Goal: Information Seeking & Learning: Learn about a topic

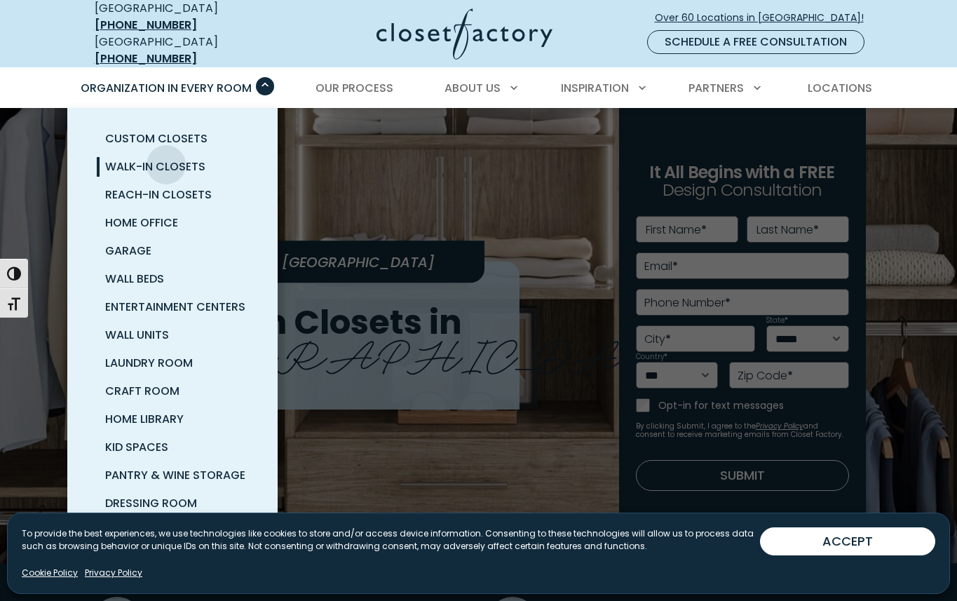
click at [166, 158] on span "Walk-In Closets" at bounding box center [155, 166] width 100 height 16
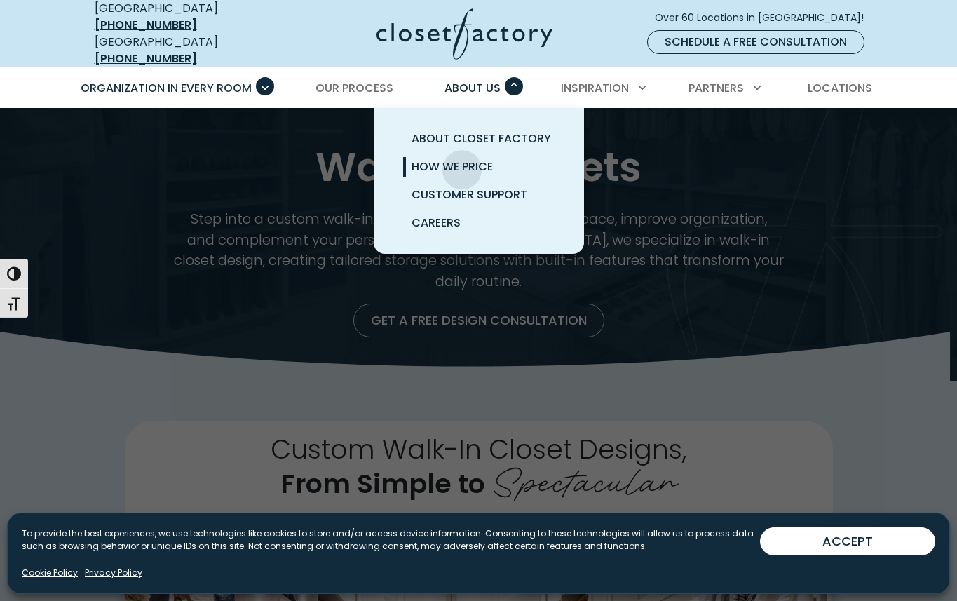
click at [462, 159] on span "How We Price" at bounding box center [452, 166] width 81 height 16
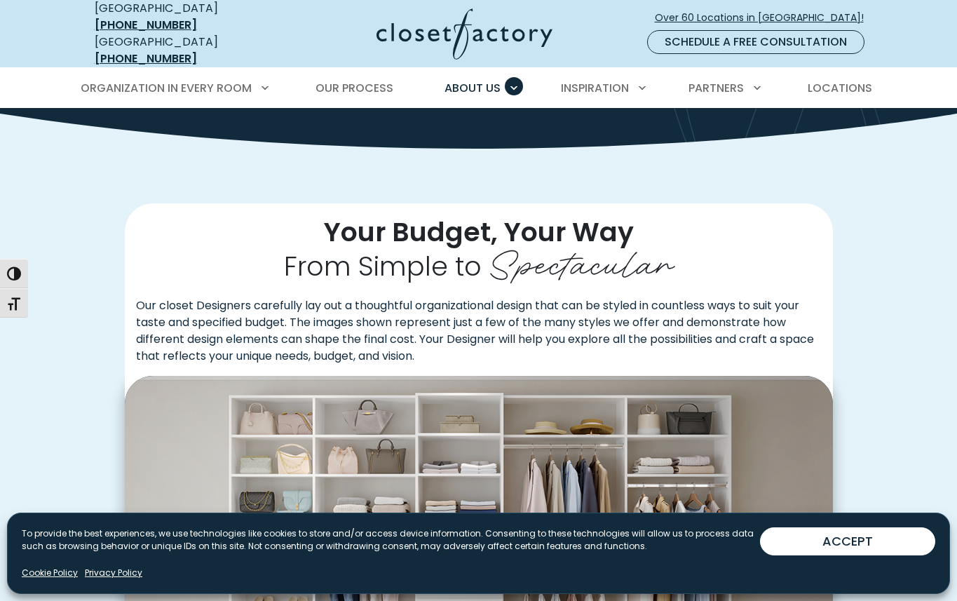
scroll to position [427, 0]
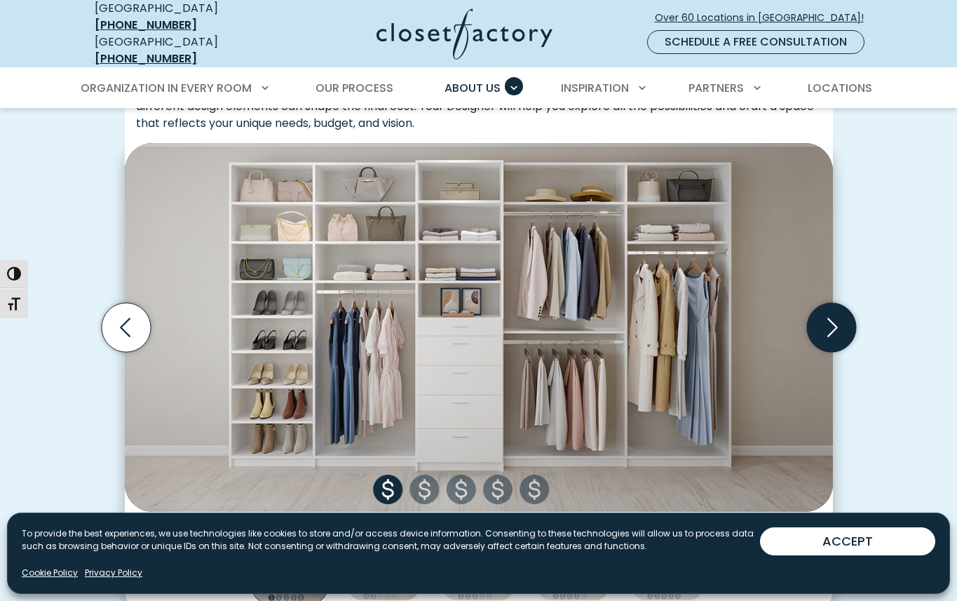
click at [832, 321] on icon "Next slide" at bounding box center [830, 327] width 49 height 49
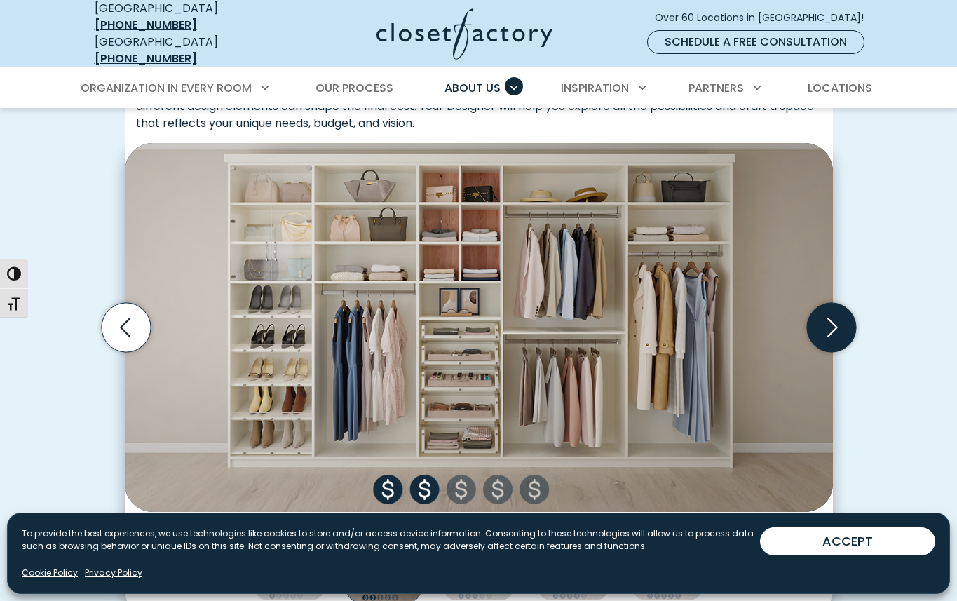
click at [832, 321] on icon "Next slide" at bounding box center [830, 327] width 49 height 49
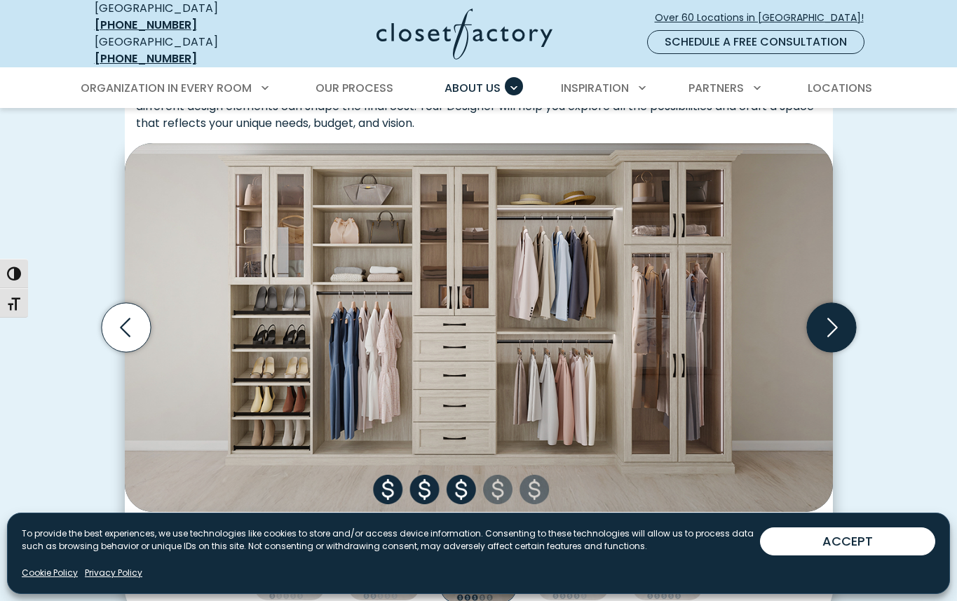
click at [832, 321] on icon "Next slide" at bounding box center [830, 327] width 49 height 49
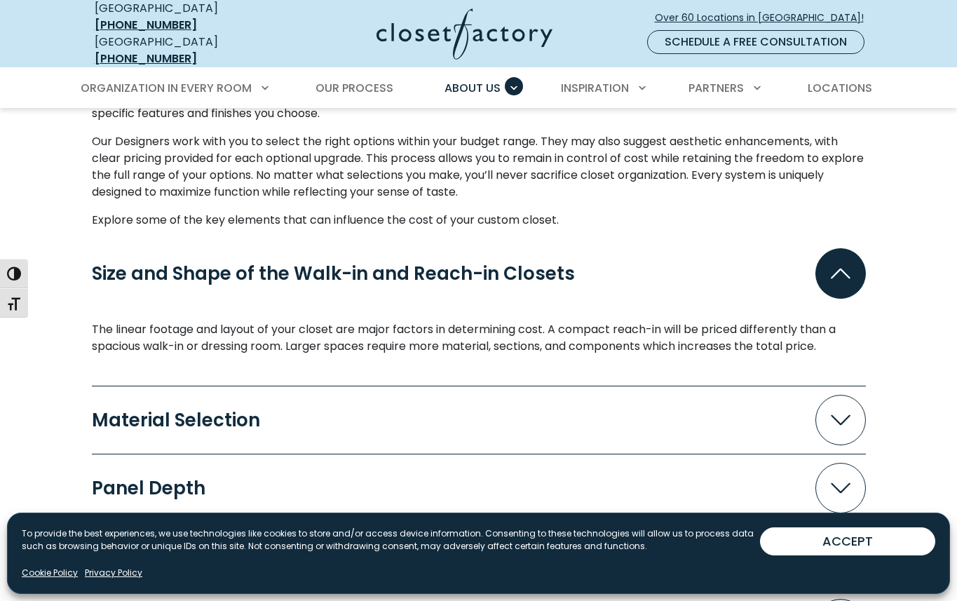
scroll to position [1280, 0]
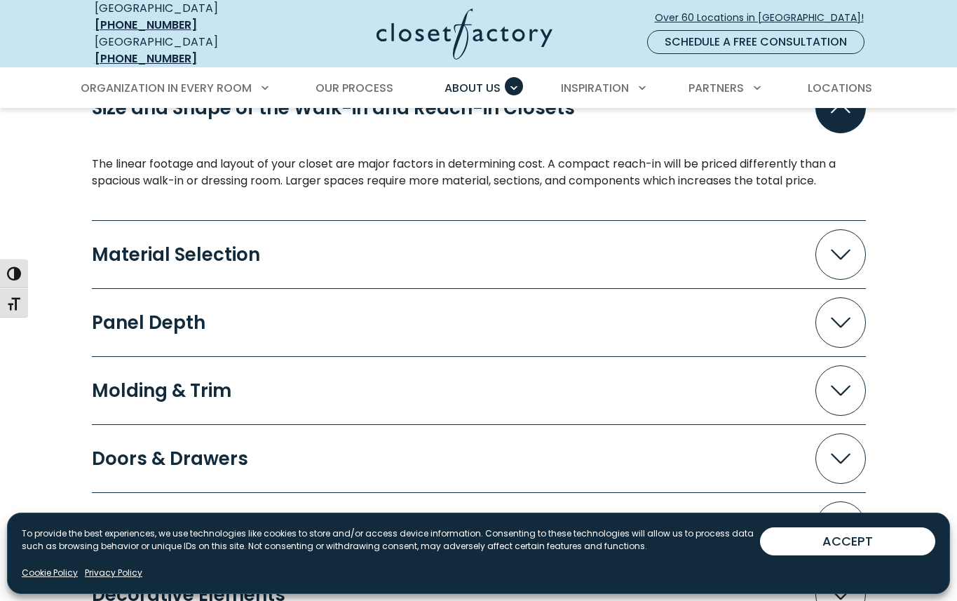
click at [581, 234] on button "Material Selection" at bounding box center [479, 254] width 774 height 50
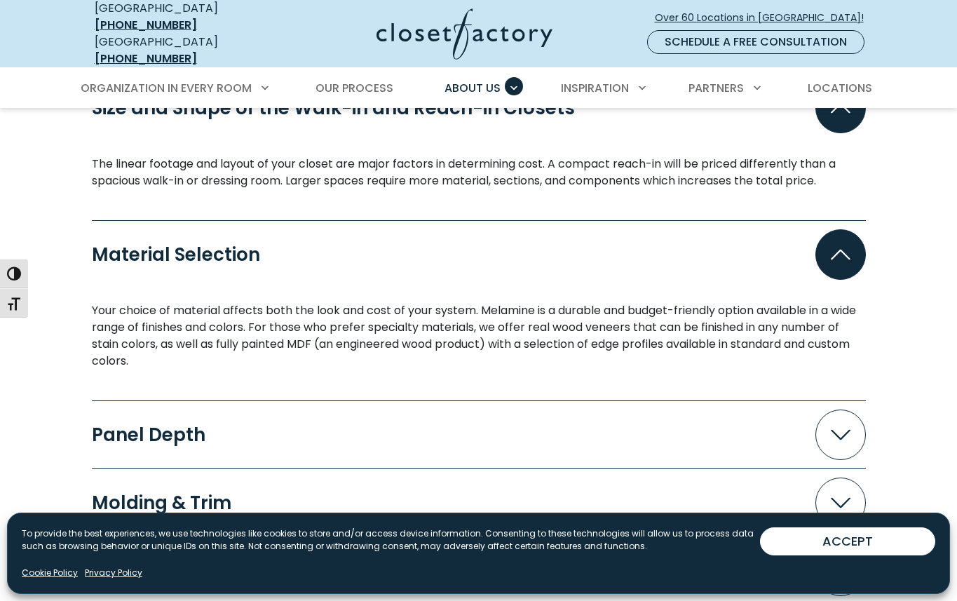
click at [581, 234] on button "Material Selection" at bounding box center [479, 254] width 774 height 50
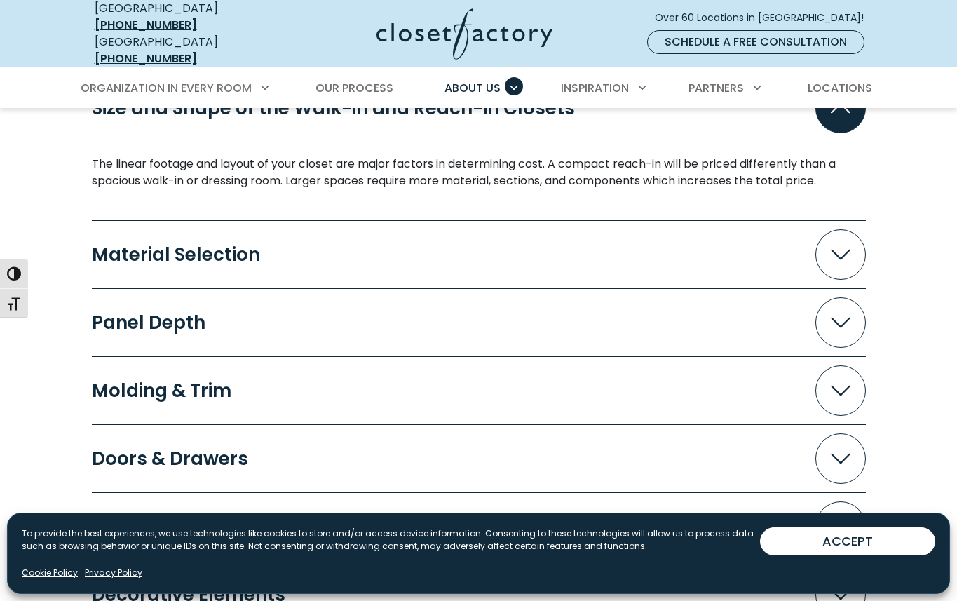
click at [560, 306] on button "Panel Depth" at bounding box center [479, 322] width 774 height 50
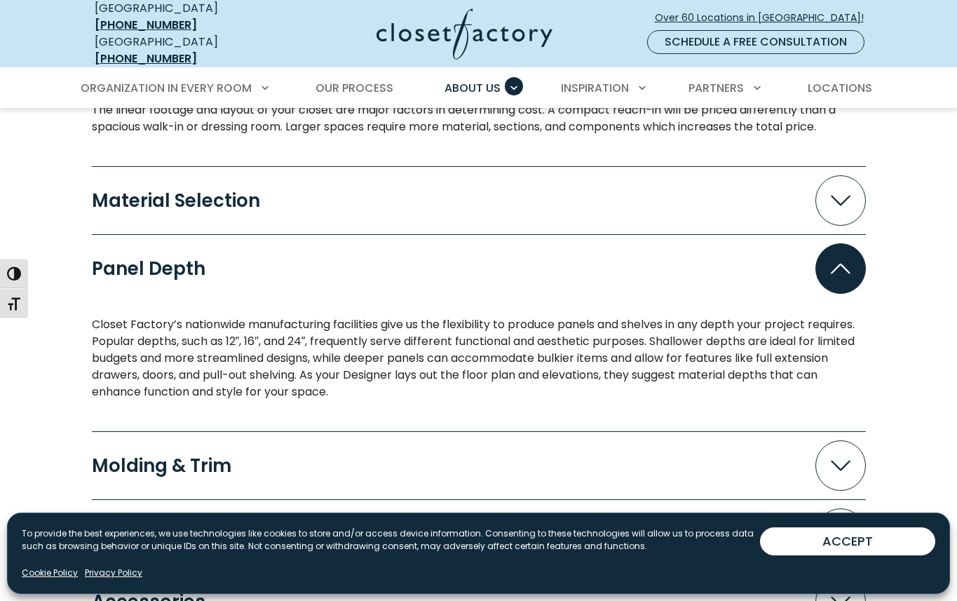
scroll to position [1532, 0]
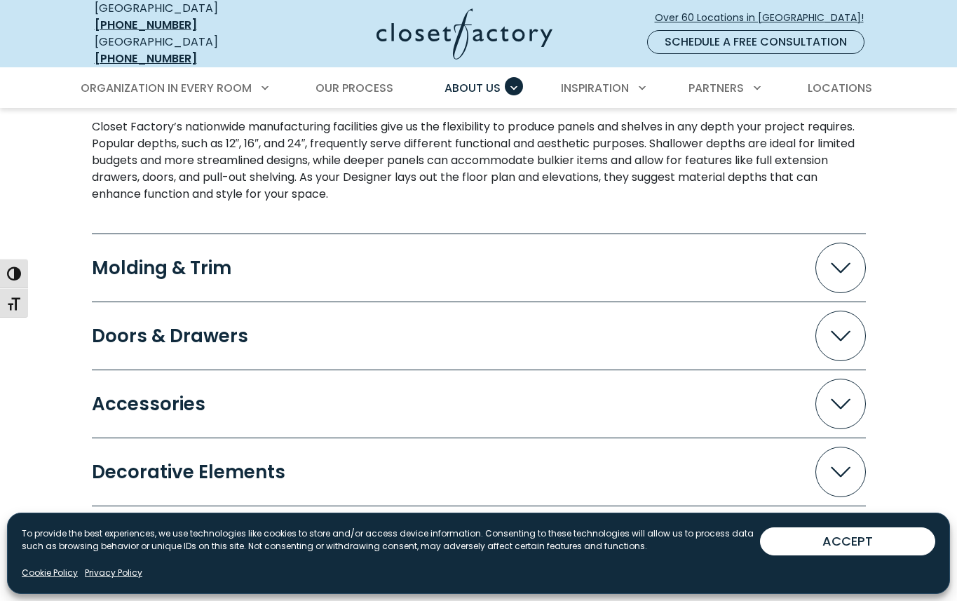
click at [552, 290] on div "Molding & Trim Molding adds a finishing touch and is one of the most visible up…" at bounding box center [479, 268] width 774 height 68
click at [548, 311] on button "Doors & Drawers" at bounding box center [479, 336] width 774 height 50
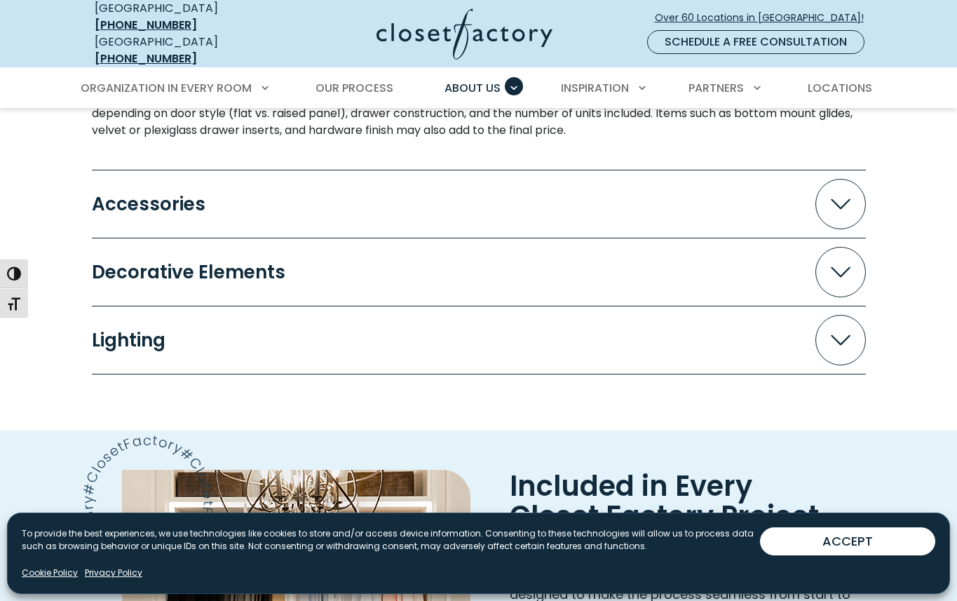
scroll to position [1928, 0]
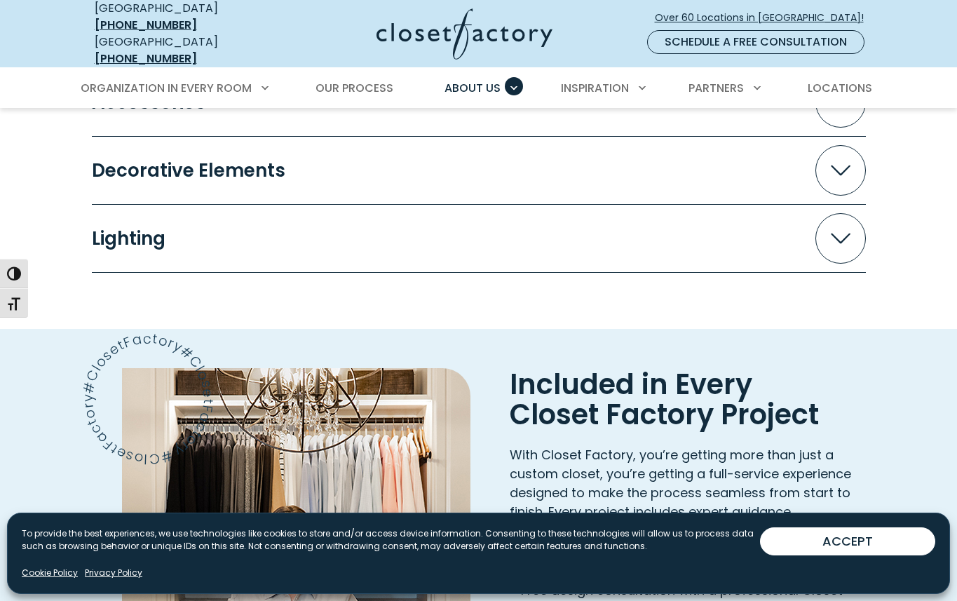
click at [532, 249] on button "Lighting" at bounding box center [479, 238] width 774 height 50
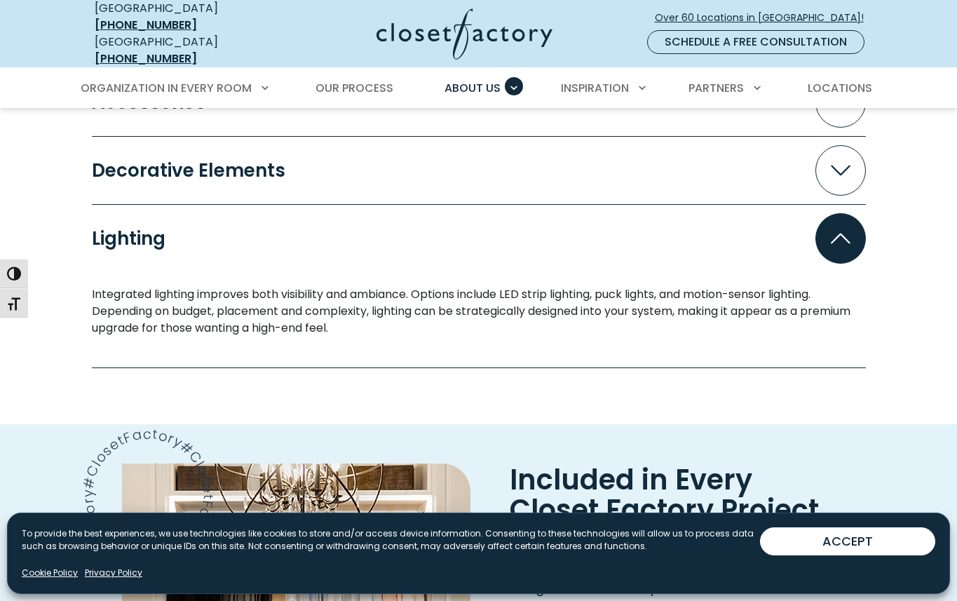
click at [532, 249] on button "Lighting" at bounding box center [479, 238] width 774 height 50
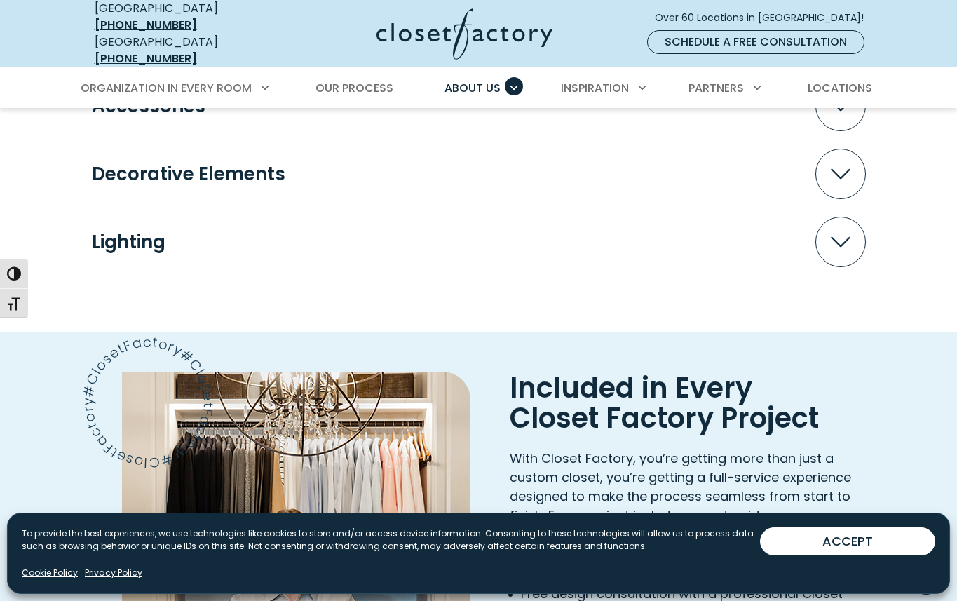
scroll to position [1923, 0]
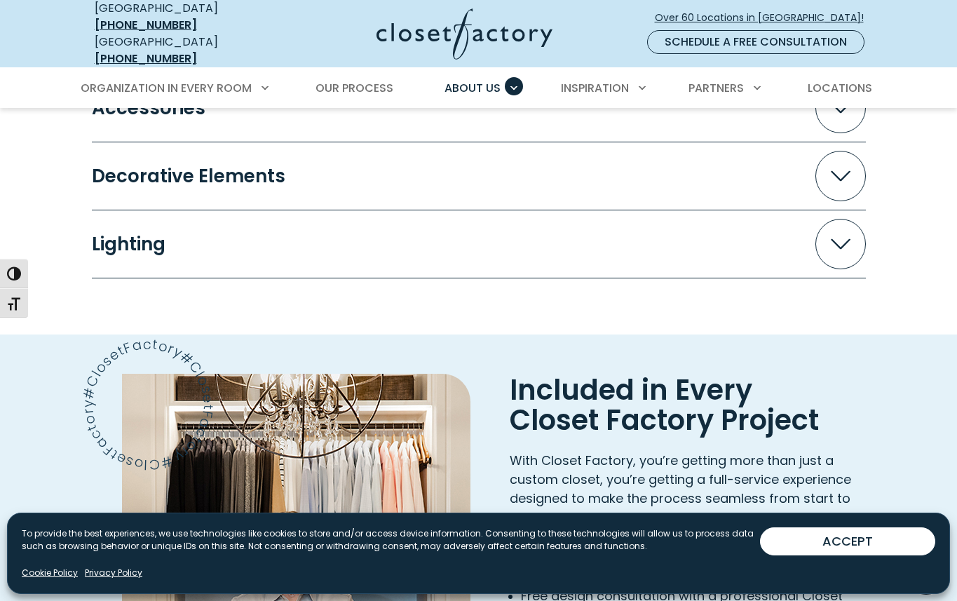
click at [511, 170] on button "Decorative Elements" at bounding box center [479, 176] width 774 height 50
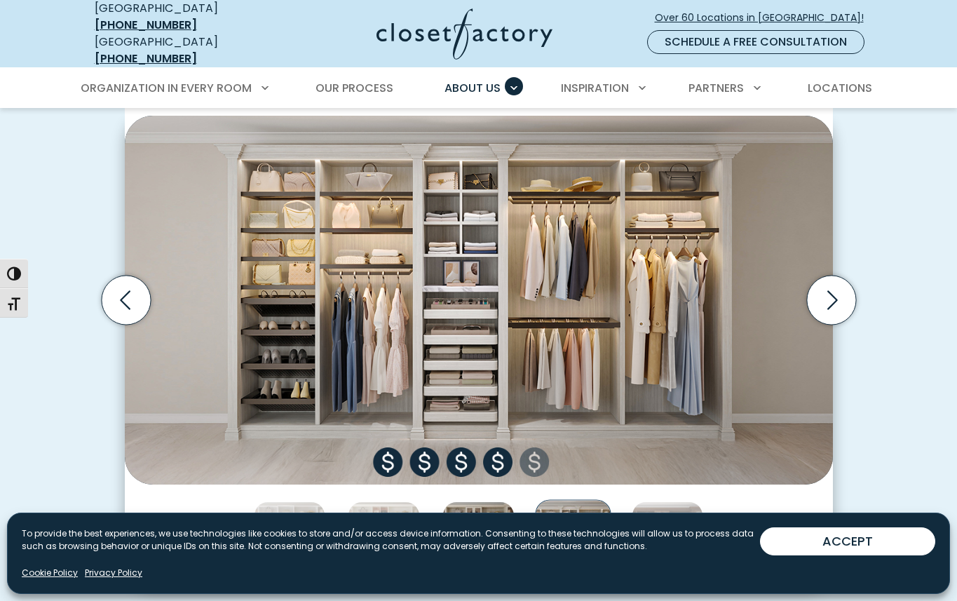
scroll to position [719, 0]
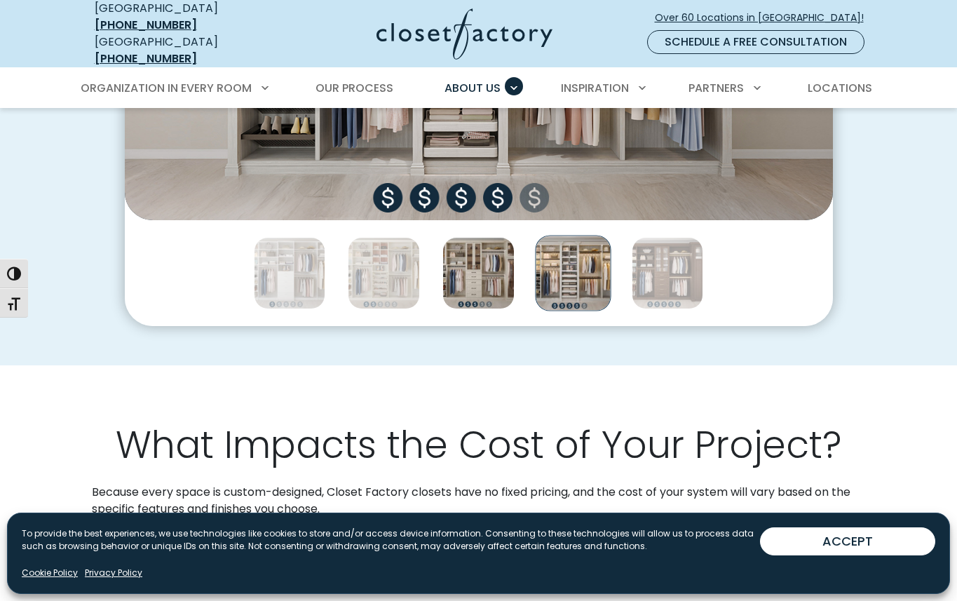
click at [483, 257] on img "Thumbnail Gallery" at bounding box center [478, 273] width 72 height 72
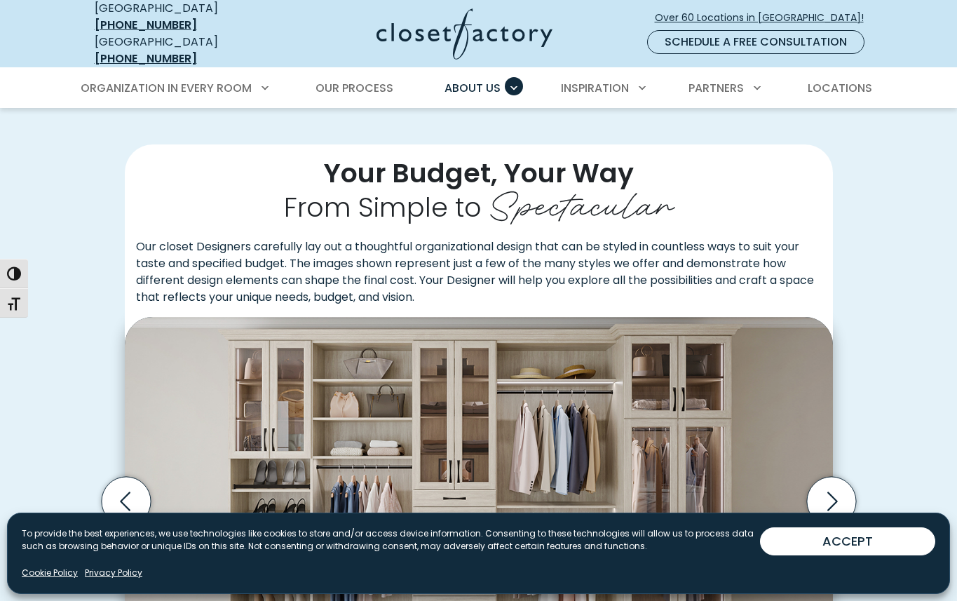
scroll to position [0, 0]
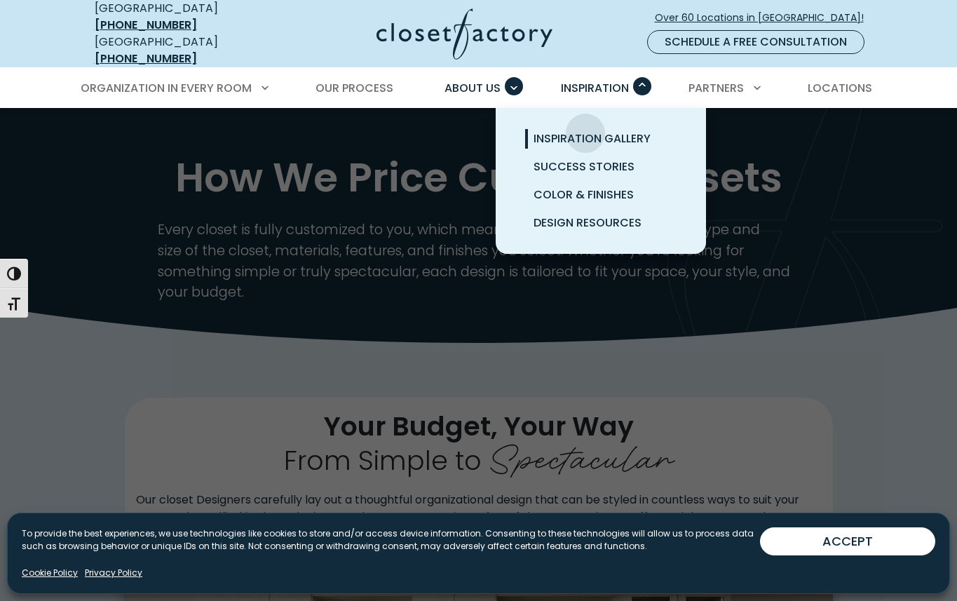
click at [586, 130] on span "Inspiration Gallery" at bounding box center [592, 138] width 117 height 16
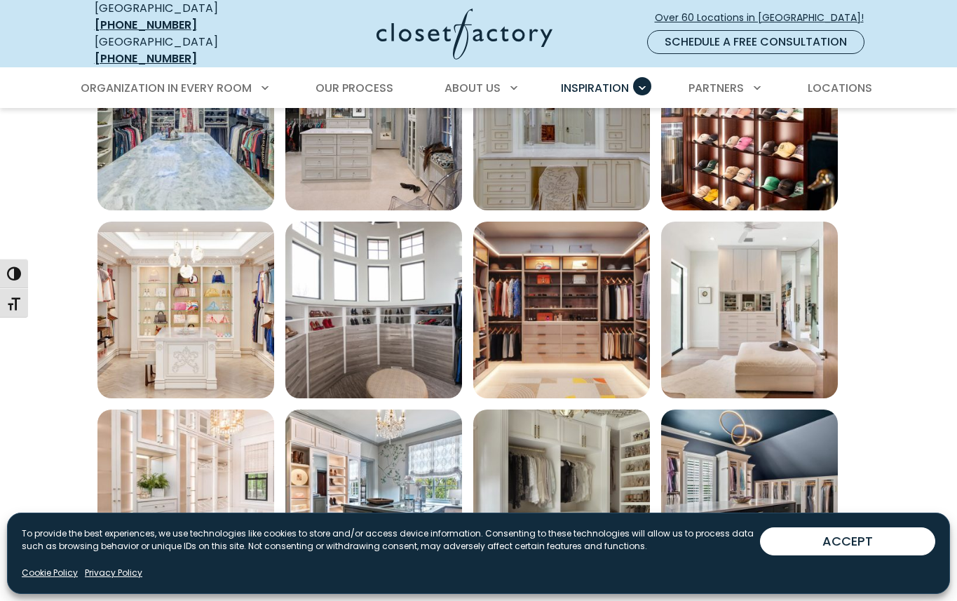
scroll to position [1018, 0]
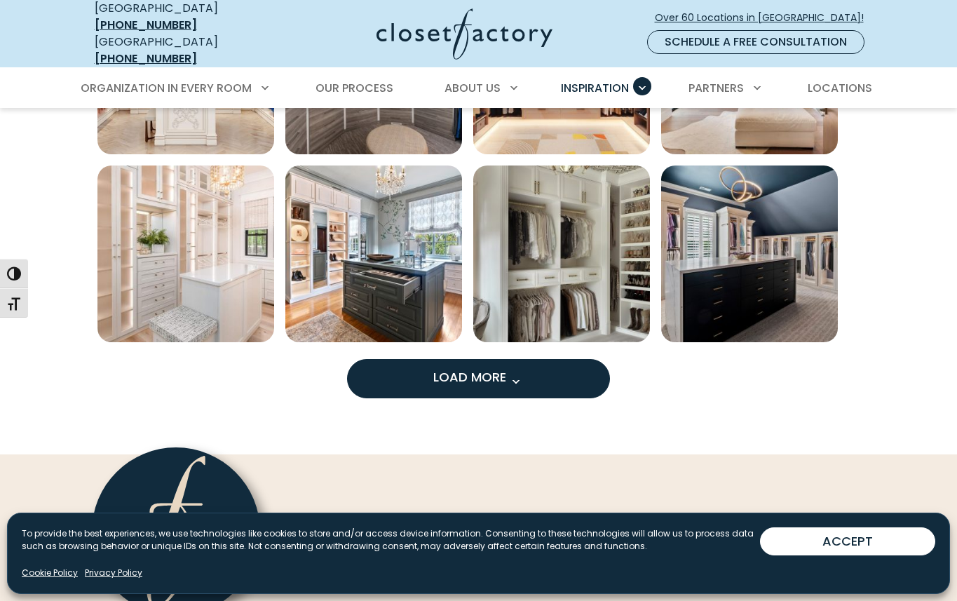
click at [521, 373] on span "Load more inspiration gallery images" at bounding box center [515, 381] width 18 height 18
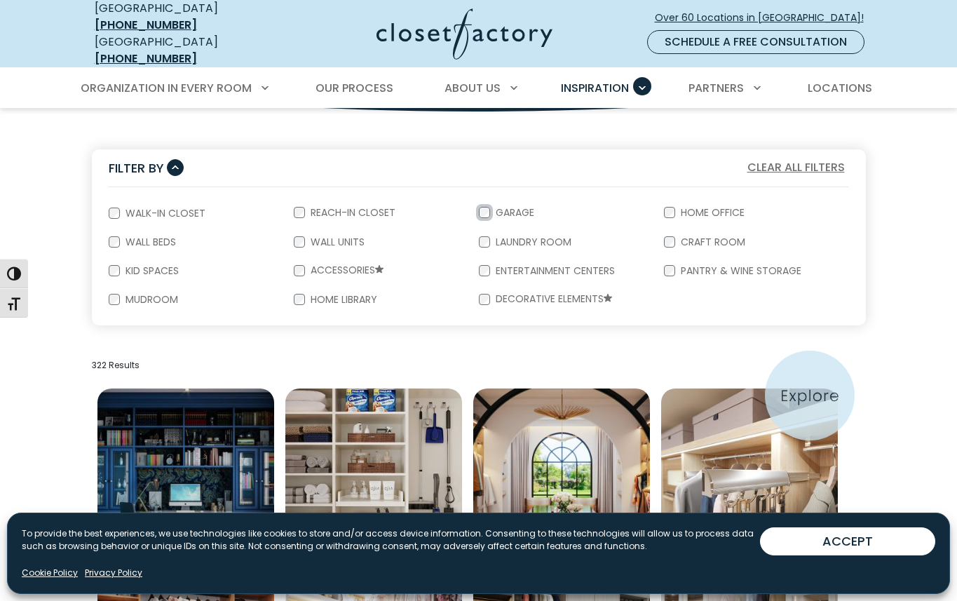
scroll to position [173, 0]
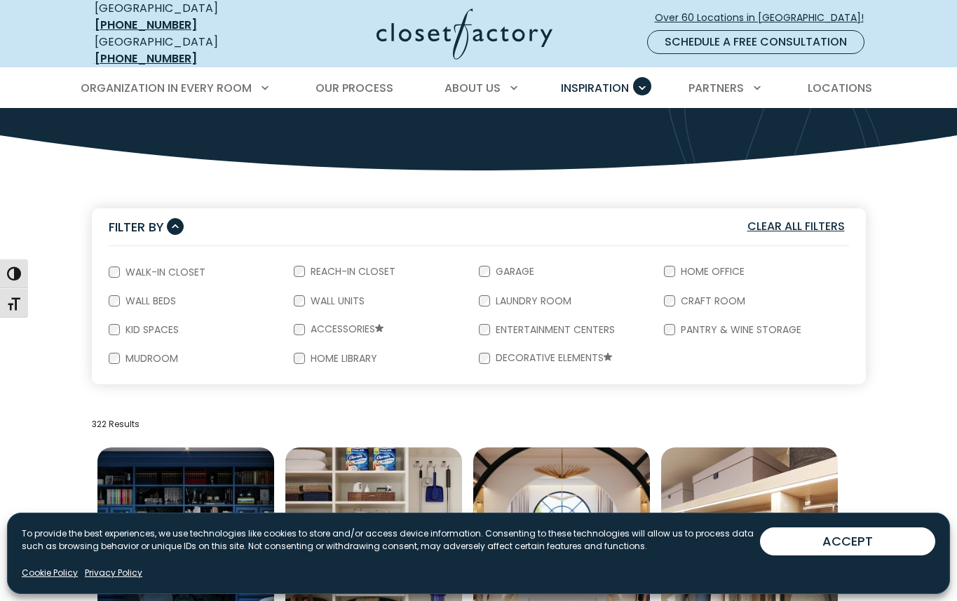
click at [759, 217] on button "Clear All Filters" at bounding box center [796, 226] width 106 height 18
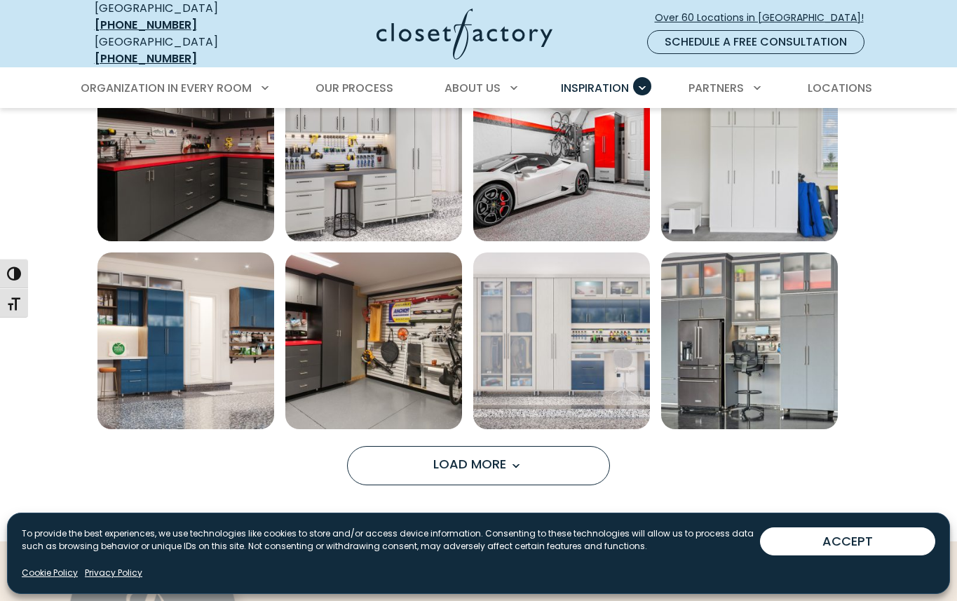
scroll to position [932, 0]
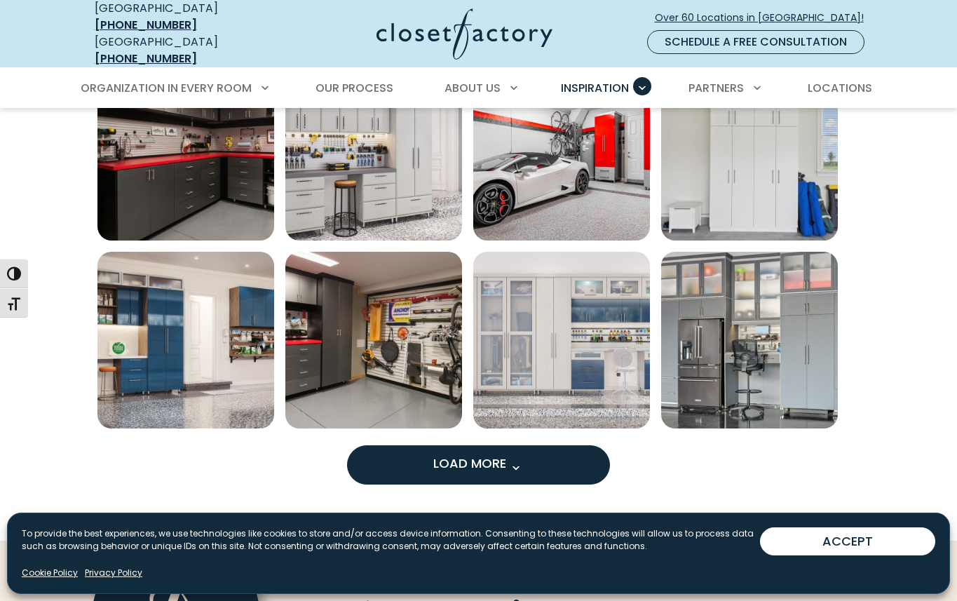
click at [545, 452] on button "Load More" at bounding box center [478, 464] width 263 height 39
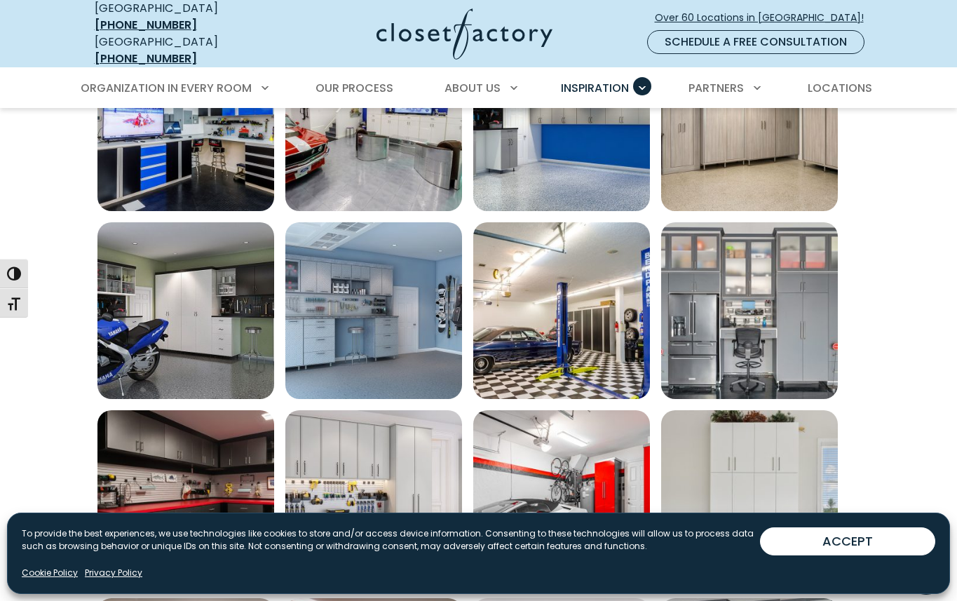
scroll to position [0, 0]
